Goal: Information Seeking & Learning: Learn about a topic

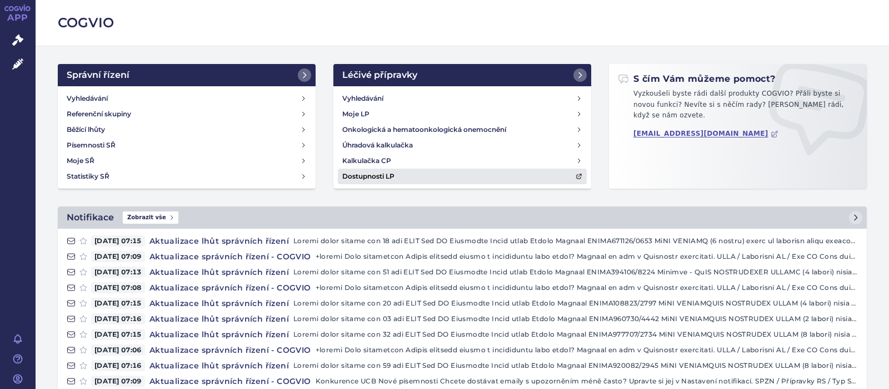
click at [376, 171] on h4 "Dostupnosti LP" at bounding box center [368, 176] width 52 height 11
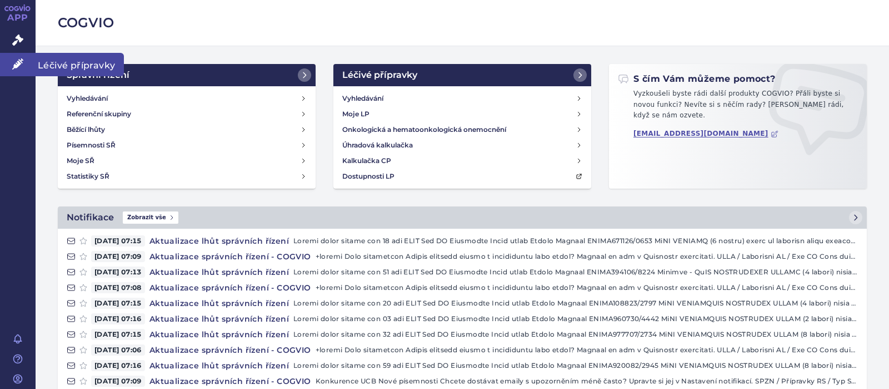
click at [16, 57] on link "Léčivé přípravky" at bounding box center [18, 64] width 36 height 23
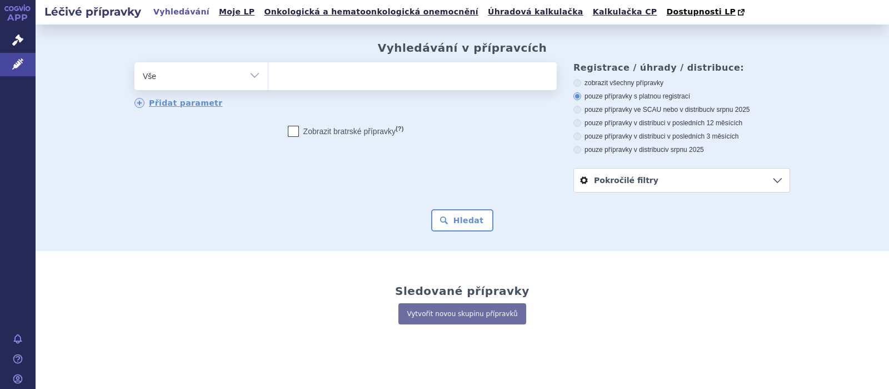
click at [292, 83] on ul at bounding box center [412, 73] width 288 height 23
click at [268, 83] on select at bounding box center [268, 76] width 1 height 28
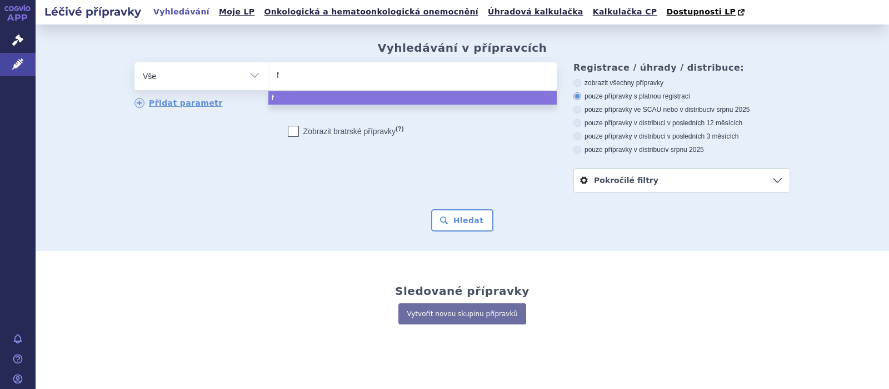
type input "fi"
type input "fin"
type input "fing"
type input "fingol"
type input "fingolimo"
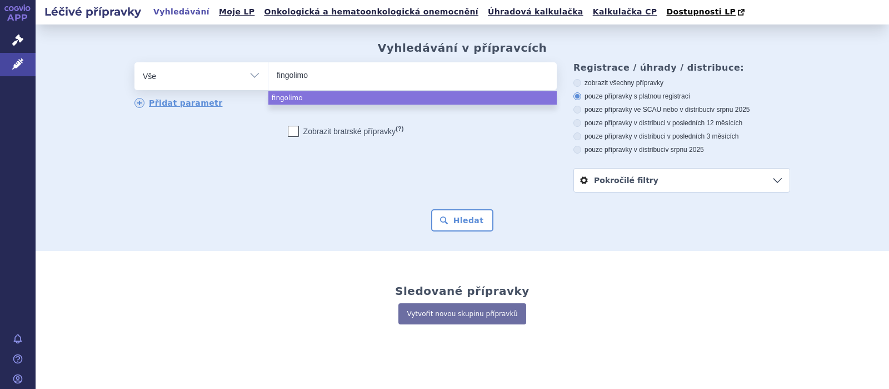
type input "[MEDICAL_DATA]"
select select "[MEDICAL_DATA]"
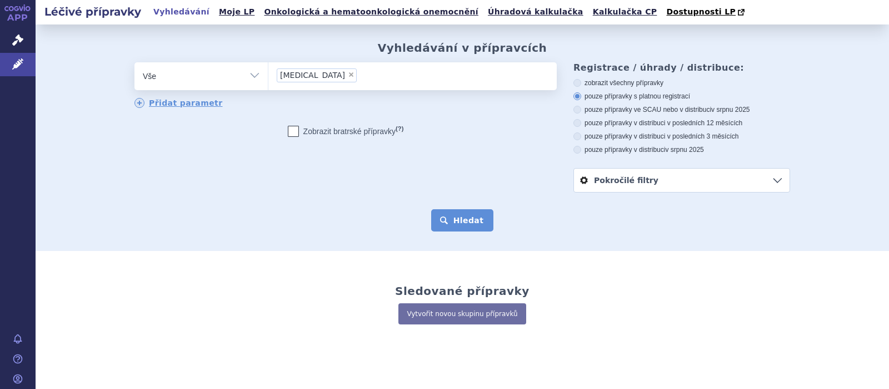
click at [472, 221] on button "Hledat" at bounding box center [462, 220] width 63 height 22
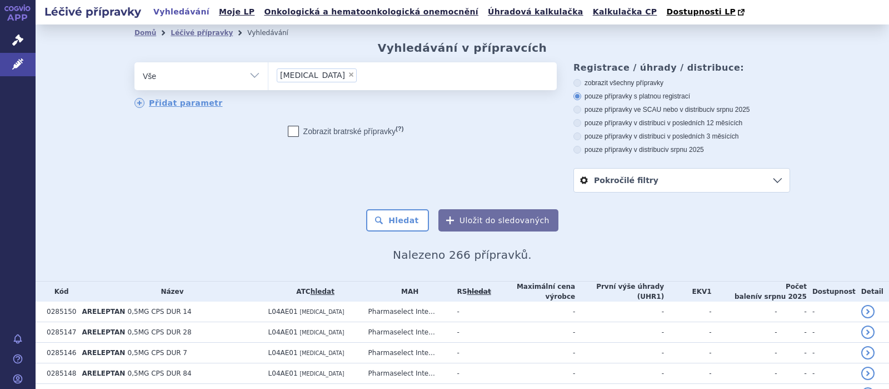
click at [577, 112] on icon at bounding box center [578, 110] width 8 height 8
click at [577, 112] on input "pouze přípravky ve SCAU nebo v distribuci v srpnu 2025" at bounding box center [578, 110] width 7 height 7
radio input "true"
click at [401, 217] on button "Hledat" at bounding box center [397, 220] width 63 height 22
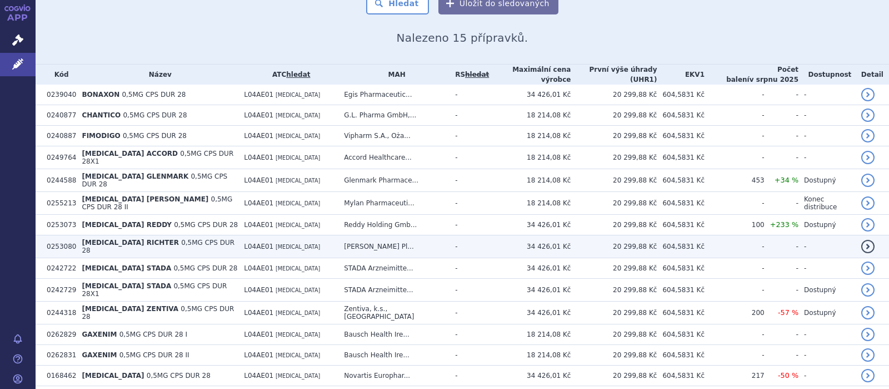
scroll to position [261, 0]
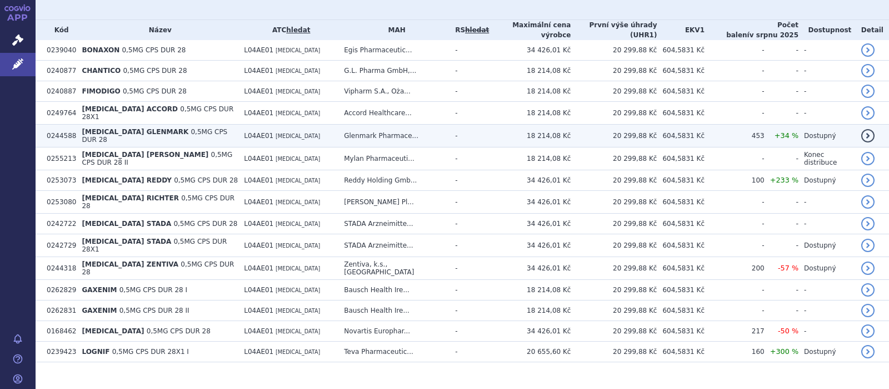
click at [282, 133] on span "FINGOLIMOD" at bounding box center [298, 136] width 44 height 6
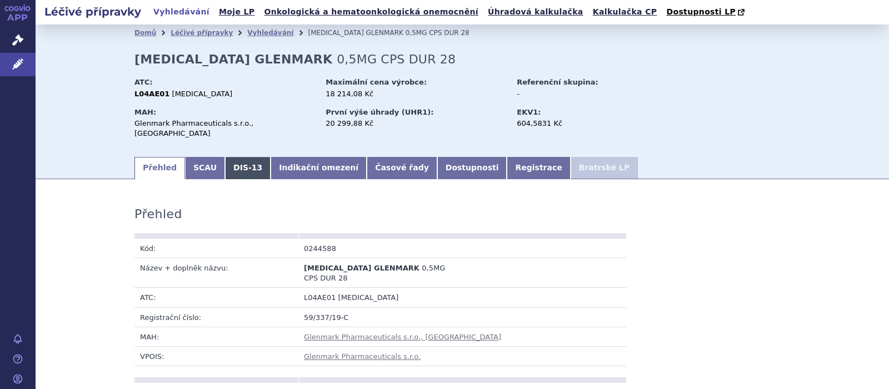
click at [229, 158] on link "DIS-13" at bounding box center [248, 168] width 46 height 22
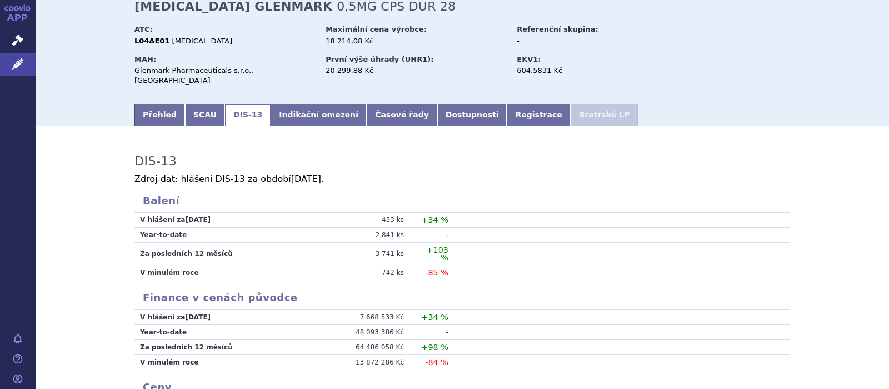
scroll to position [145, 0]
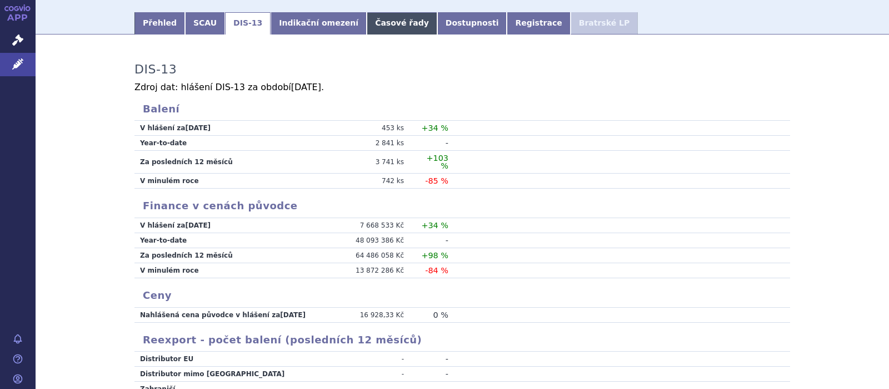
click at [370, 13] on link "Časové řady" at bounding box center [402, 23] width 71 height 22
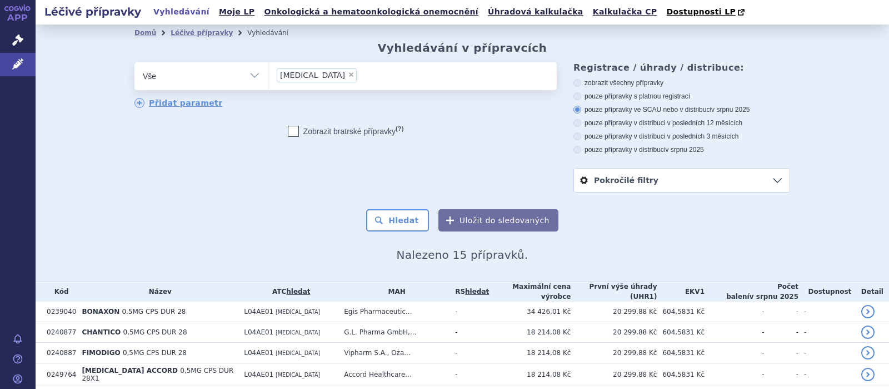
scroll to position [261, 0]
